Goal: Task Accomplishment & Management: Manage account settings

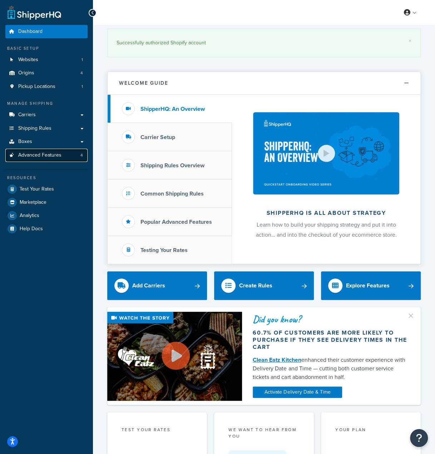
click at [67, 156] on link "Advanced Features 4" at bounding box center [46, 155] width 82 height 13
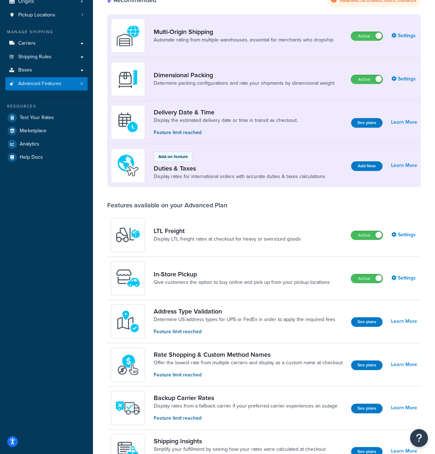
scroll to position [322, 0]
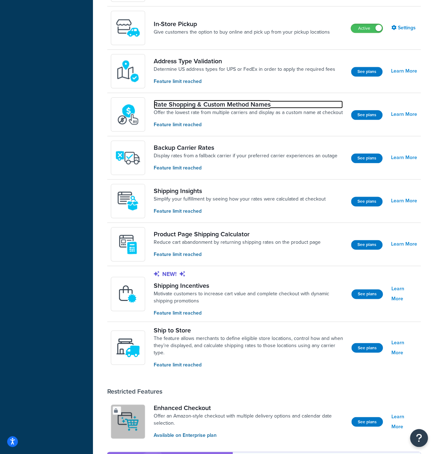
click at [233, 103] on link "Rate Shopping & Custom Method Names" at bounding box center [248, 105] width 189 height 8
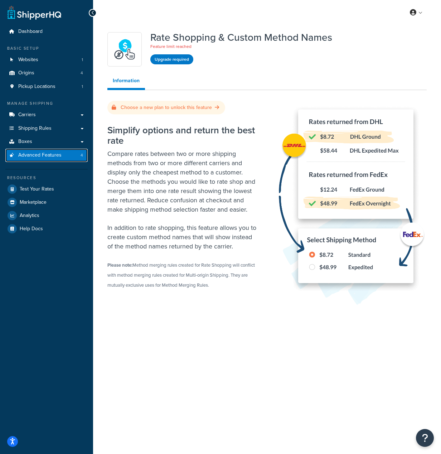
click at [39, 151] on link "Advanced Features 4" at bounding box center [46, 155] width 82 height 13
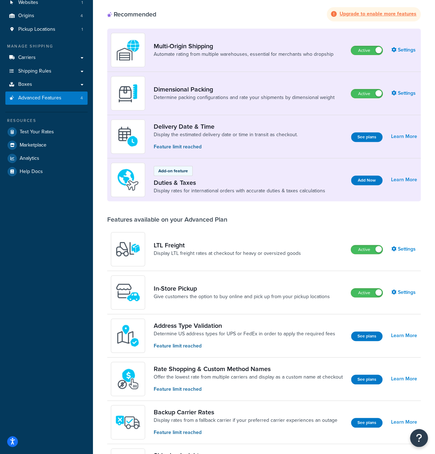
scroll to position [215, 0]
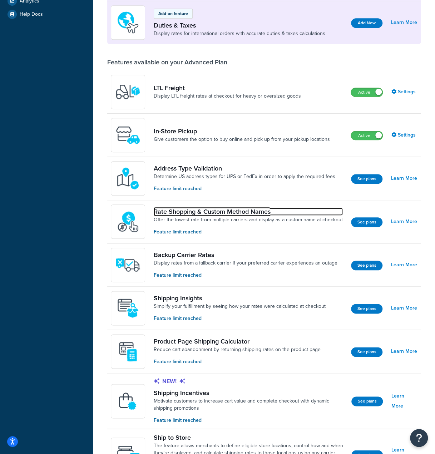
click at [215, 209] on link "Rate Shopping & Custom Method Names" at bounding box center [248, 212] width 189 height 8
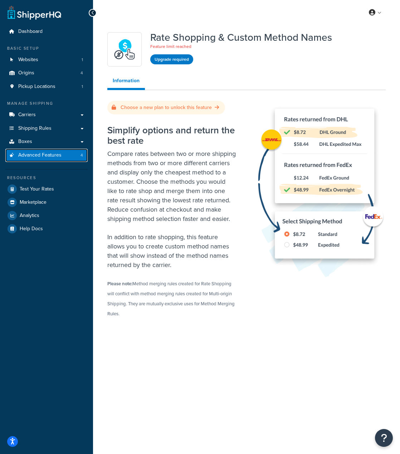
click at [77, 156] on link "Advanced Features 4" at bounding box center [46, 155] width 82 height 13
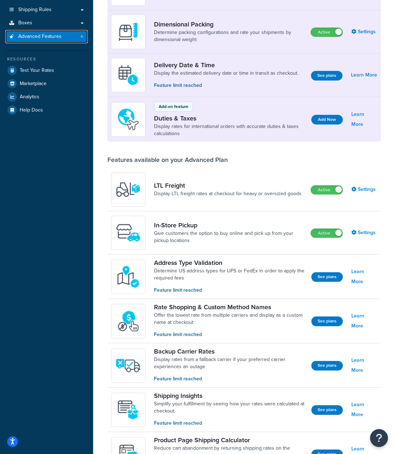
scroll to position [215, 0]
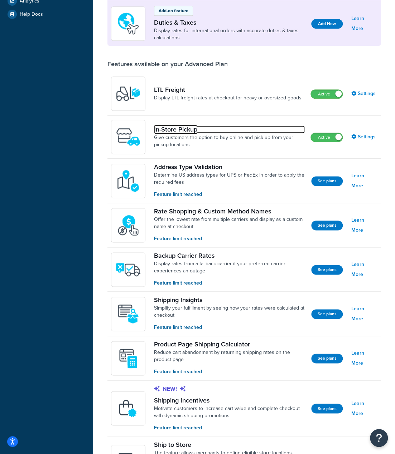
click at [207, 128] on link "In-Store Pickup" at bounding box center [229, 130] width 151 height 8
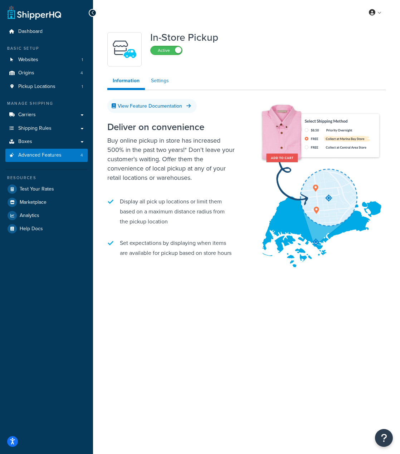
click at [162, 83] on link "Settings" at bounding box center [160, 81] width 29 height 14
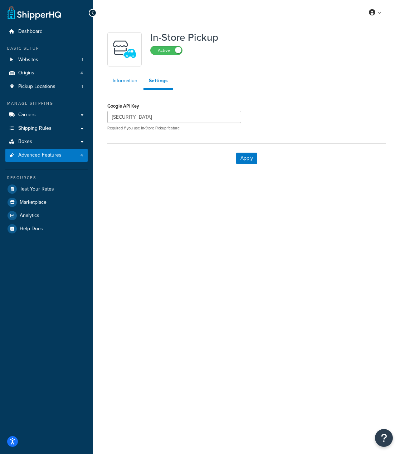
click at [130, 85] on link "Information" at bounding box center [124, 81] width 35 height 14
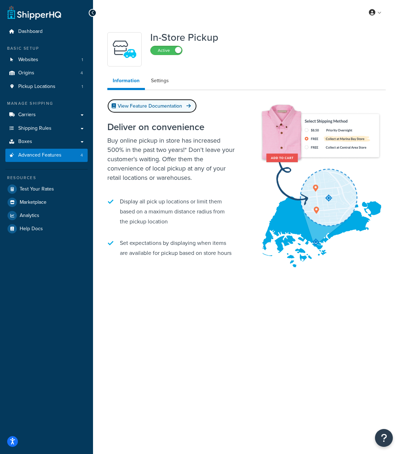
click at [144, 108] on link "View Feature Documentation" at bounding box center [151, 106] width 89 height 14
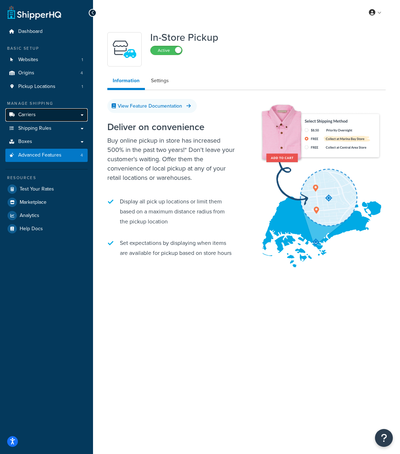
click at [28, 116] on span "Carriers" at bounding box center [27, 115] width 18 height 6
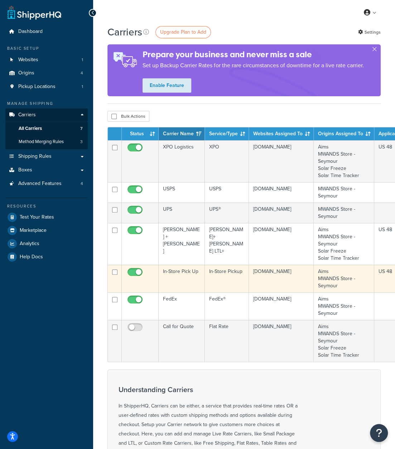
click at [179, 277] on td "In-Store Pick Up" at bounding box center [181, 279] width 46 height 28
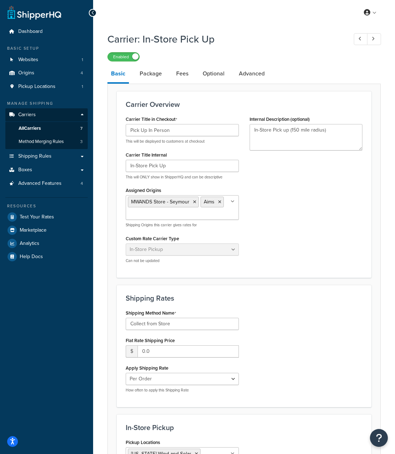
select select "pickup"
click at [151, 73] on link "Package" at bounding box center [150, 73] width 29 height 17
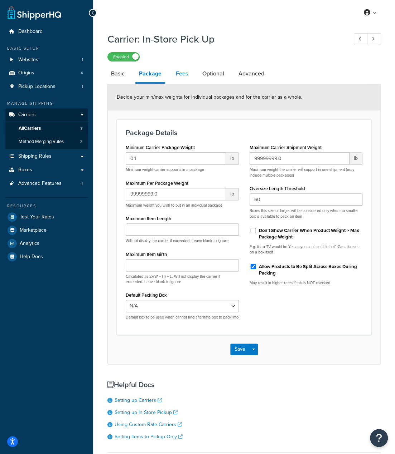
click at [187, 78] on link "Fees" at bounding box center [181, 73] width 19 height 17
select select "AFTER"
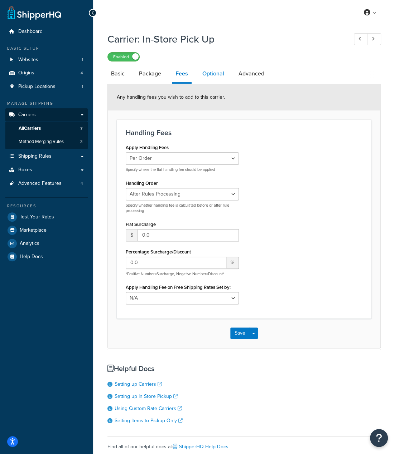
click at [208, 78] on link "Optional" at bounding box center [213, 73] width 29 height 17
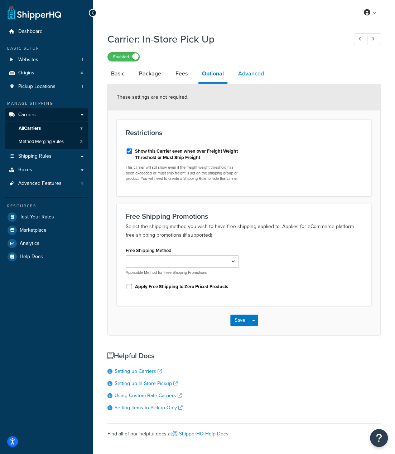
click at [261, 76] on link "Advanced" at bounding box center [250, 73] width 33 height 17
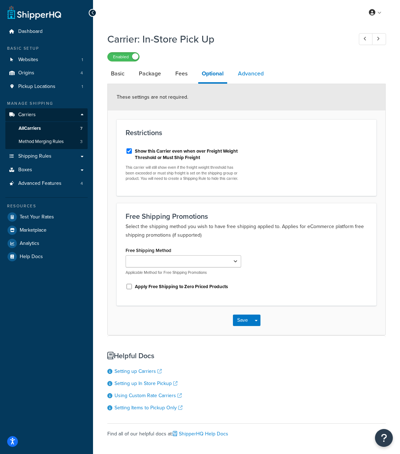
select select "false"
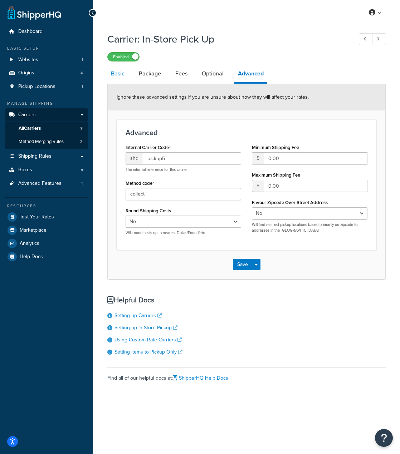
click at [110, 75] on link "Basic" at bounding box center [117, 73] width 21 height 17
select select "pickup"
